Goal: Navigation & Orientation: Find specific page/section

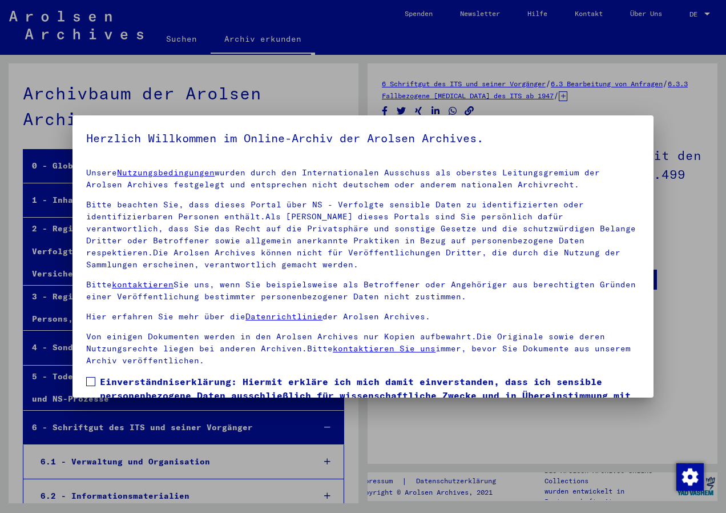
scroll to position [73, 0]
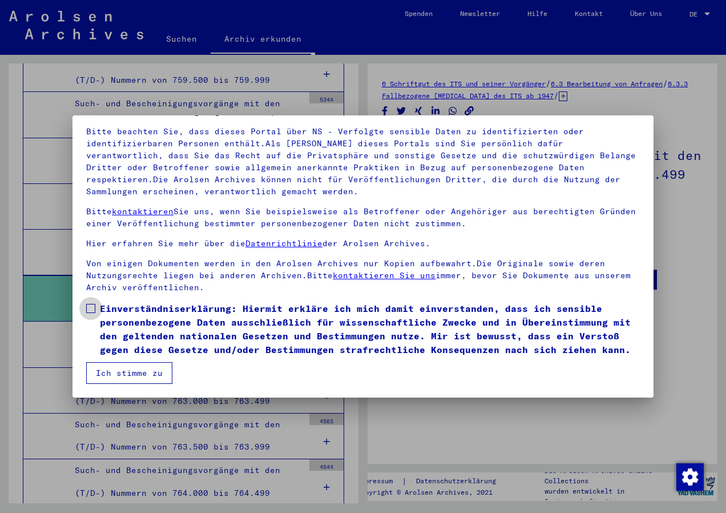
click at [88, 307] on span at bounding box center [90, 308] width 9 height 9
click at [130, 373] on button "Ich stimme zu" at bounding box center [129, 373] width 86 height 22
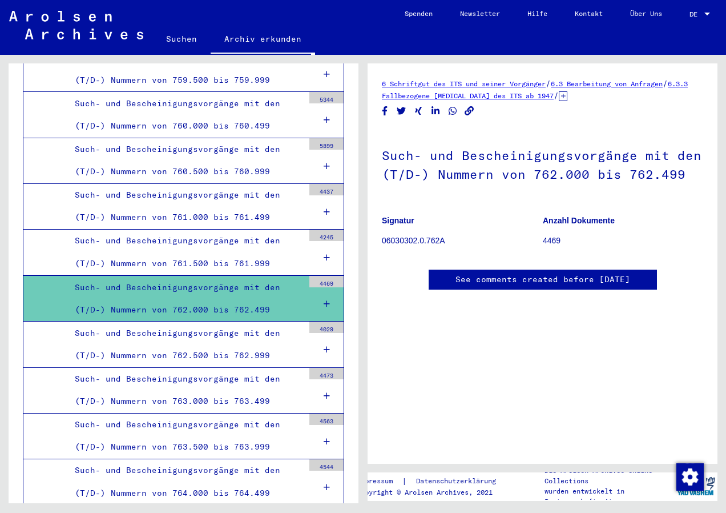
scroll to position [0, 0]
click at [504, 84] on link "6 Schriftgut des ITS und seiner Vorgänger" at bounding box center [464, 83] width 164 height 9
click at [288, 290] on div "Such- und Bescheinigungsvorgänge mit den (T/D-) Nummern von 762.000 bis 762.499" at bounding box center [184, 298] width 237 height 45
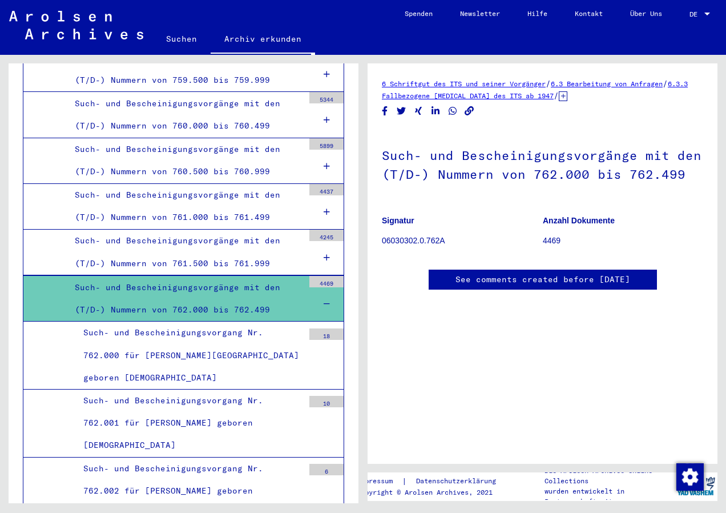
click at [324, 300] on icon at bounding box center [327, 304] width 6 height 8
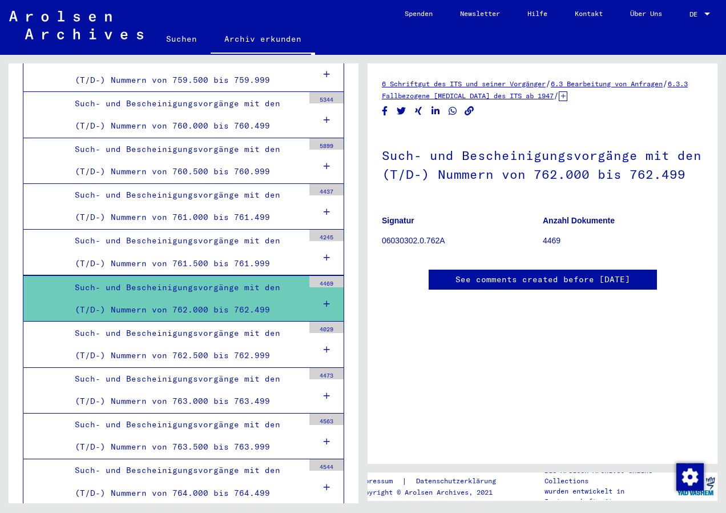
click at [324, 300] on icon at bounding box center [327, 304] width 6 height 8
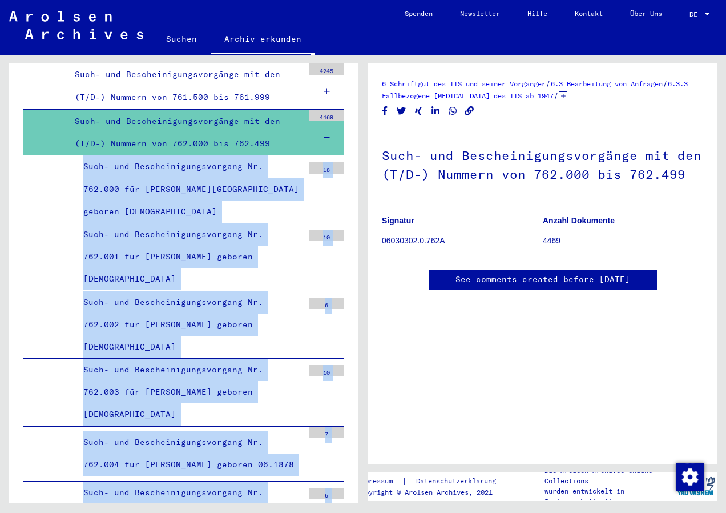
scroll to position [1714, 0]
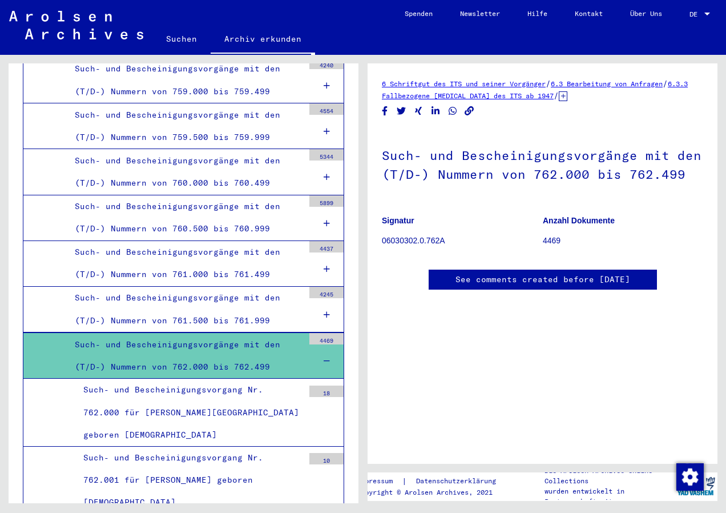
click at [293, 336] on div "Such- und Bescheinigungsvorgänge mit den (T/D-) Nummern von 762.000 bis 762.499" at bounding box center [184, 355] width 237 height 45
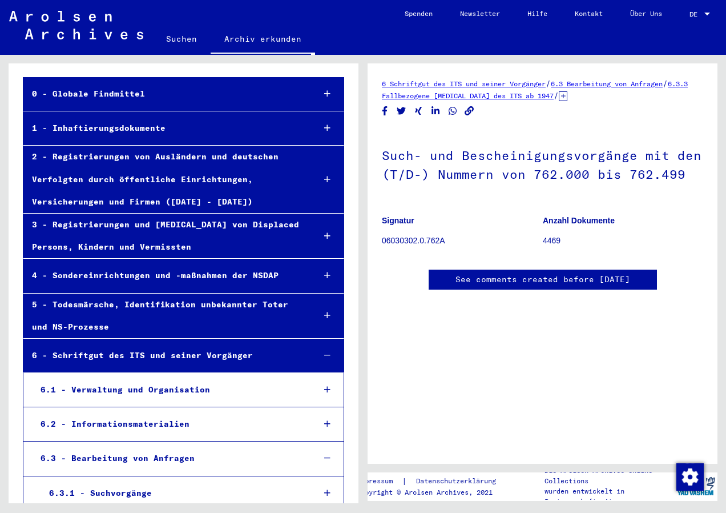
scroll to position [0, 0]
